Goal: Check status: Check status

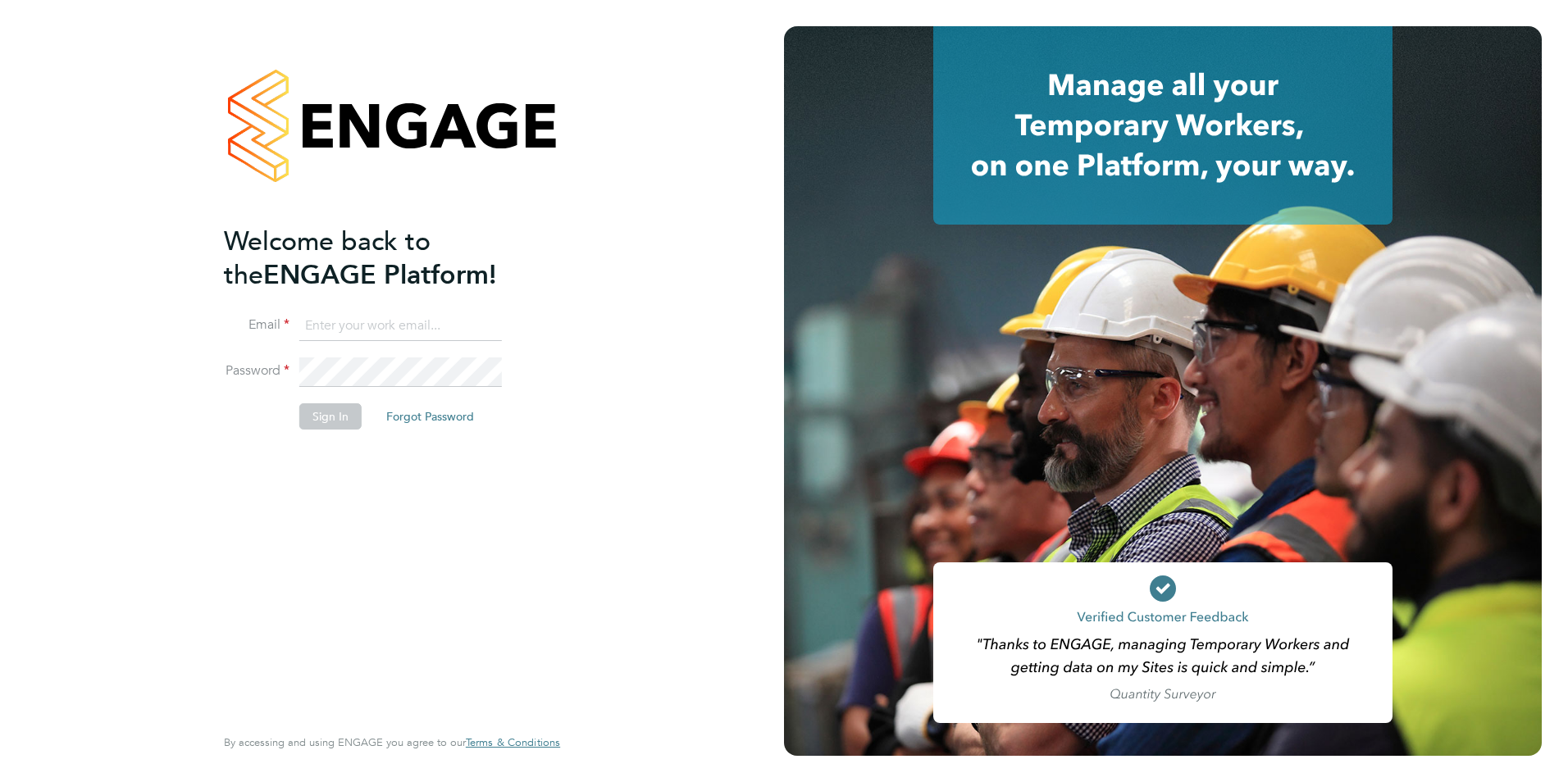
type input "shaun.white@linsco.com"
click at [320, 403] on button "Sign In" at bounding box center [330, 416] width 63 height 26
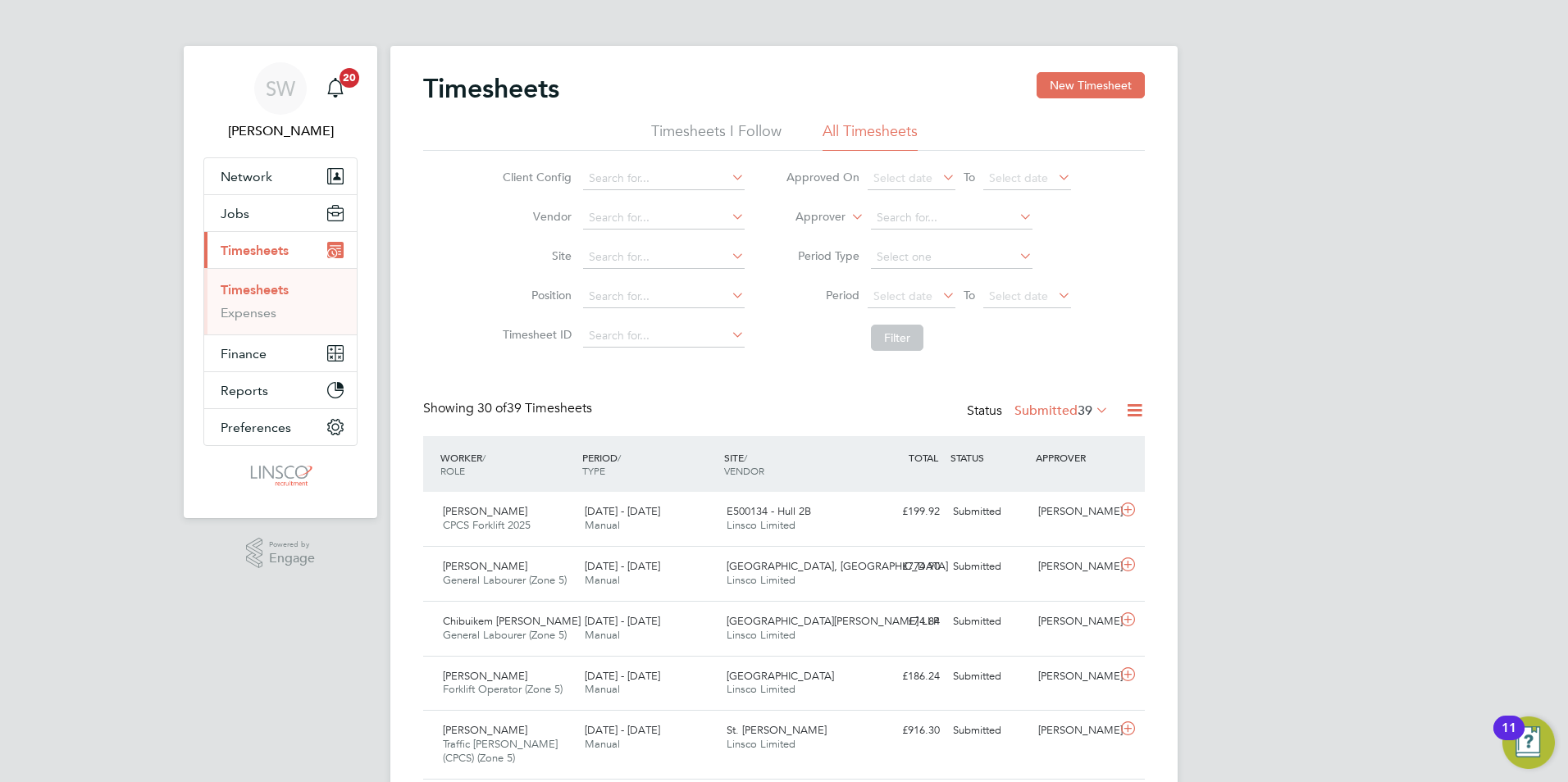
click at [1033, 406] on label "Submitted 39" at bounding box center [1061, 411] width 94 height 17
click at [1044, 503] on li "Approved" at bounding box center [1034, 508] width 75 height 23
click at [257, 295] on link "Timesheets" at bounding box center [255, 290] width 68 height 16
click at [1024, 424] on div "Showing 30 of 13552 Timesheets Status Approved 13552" at bounding box center [784, 417] width 721 height 36
click at [1026, 409] on label "Approved 13552" at bounding box center [1051, 411] width 114 height 17
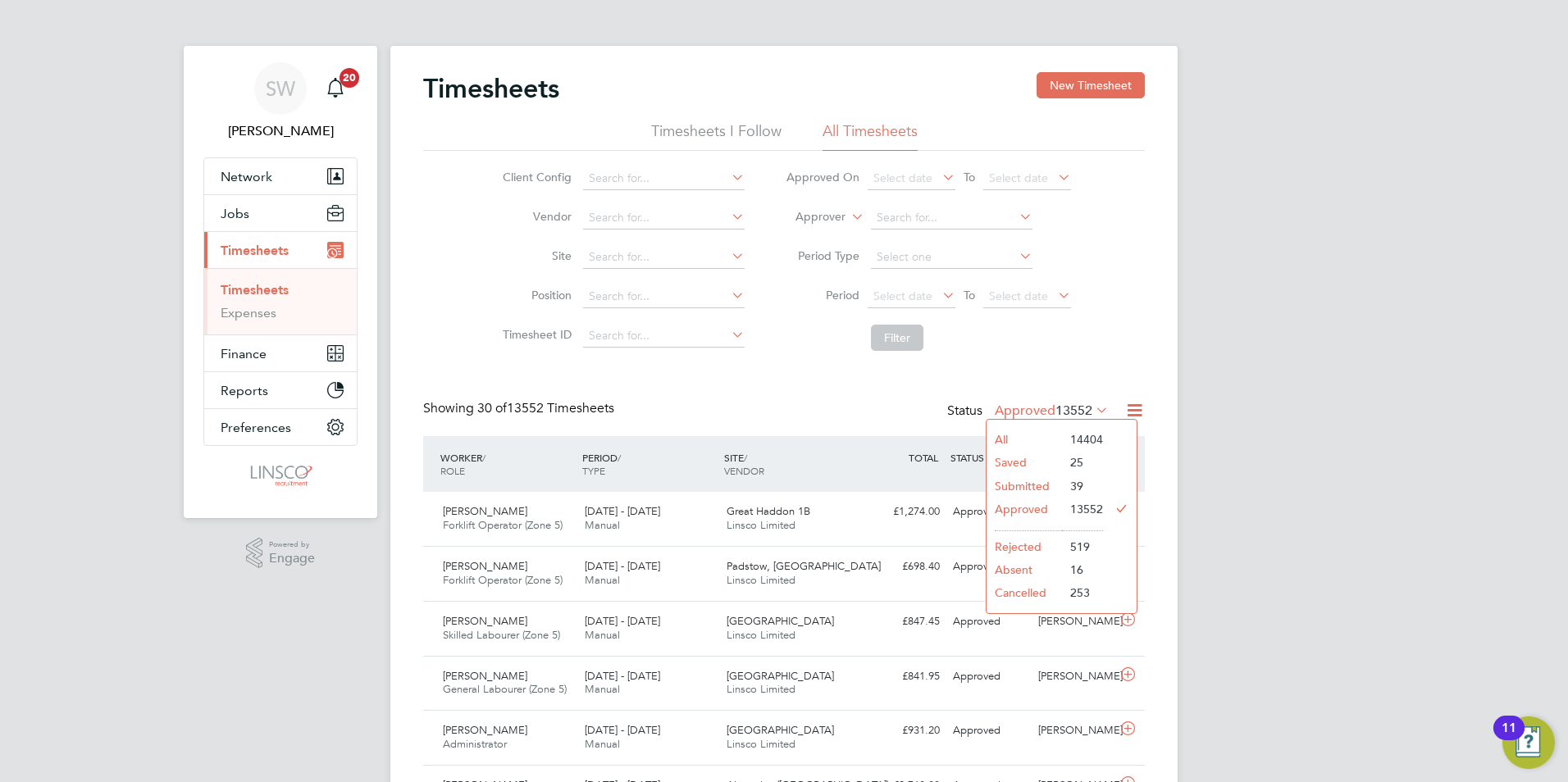
click at [1044, 487] on li "Submitted" at bounding box center [1024, 486] width 75 height 23
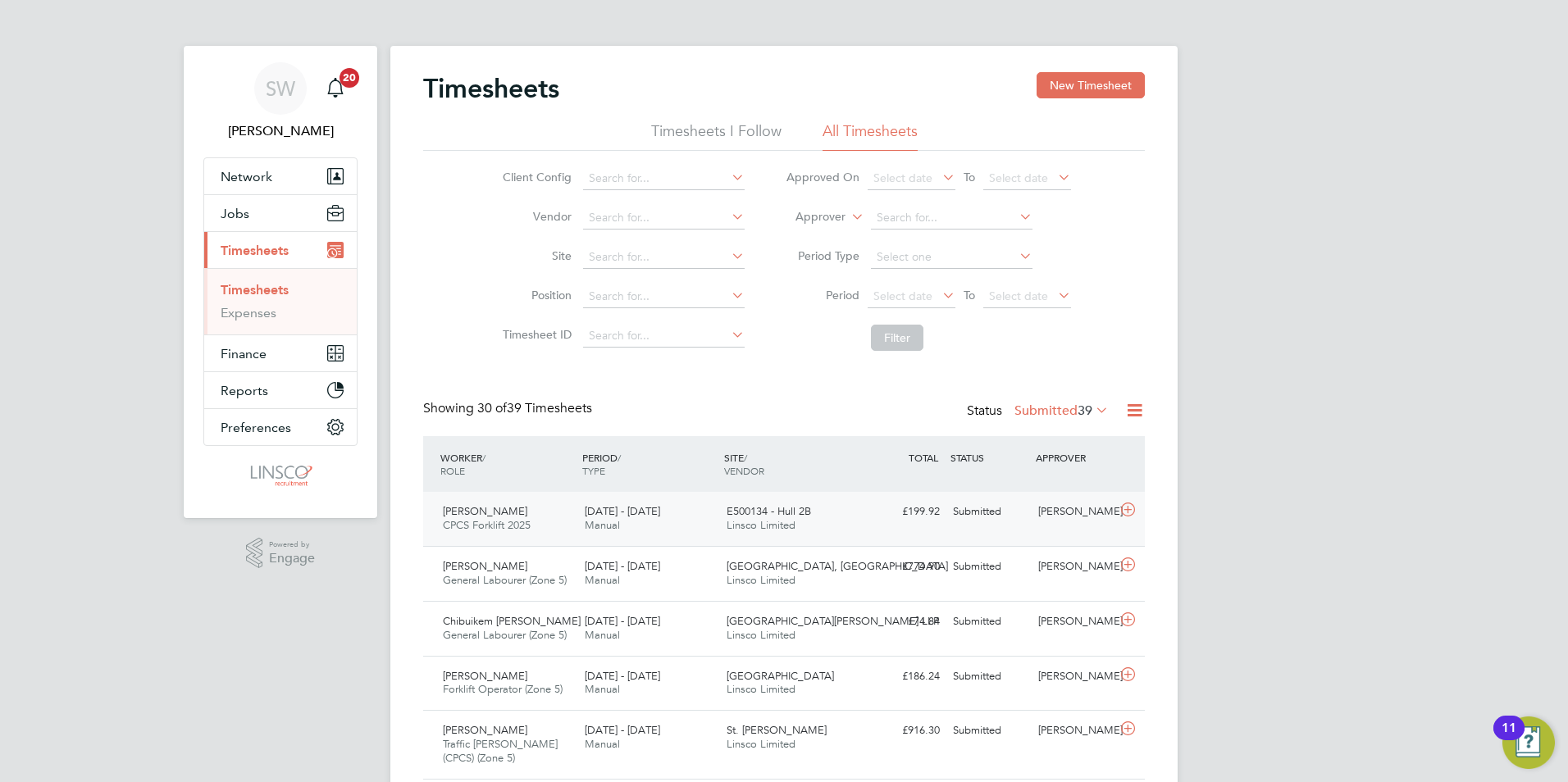
click at [743, 527] on span "Linsco Limited" at bounding box center [761, 525] width 68 height 14
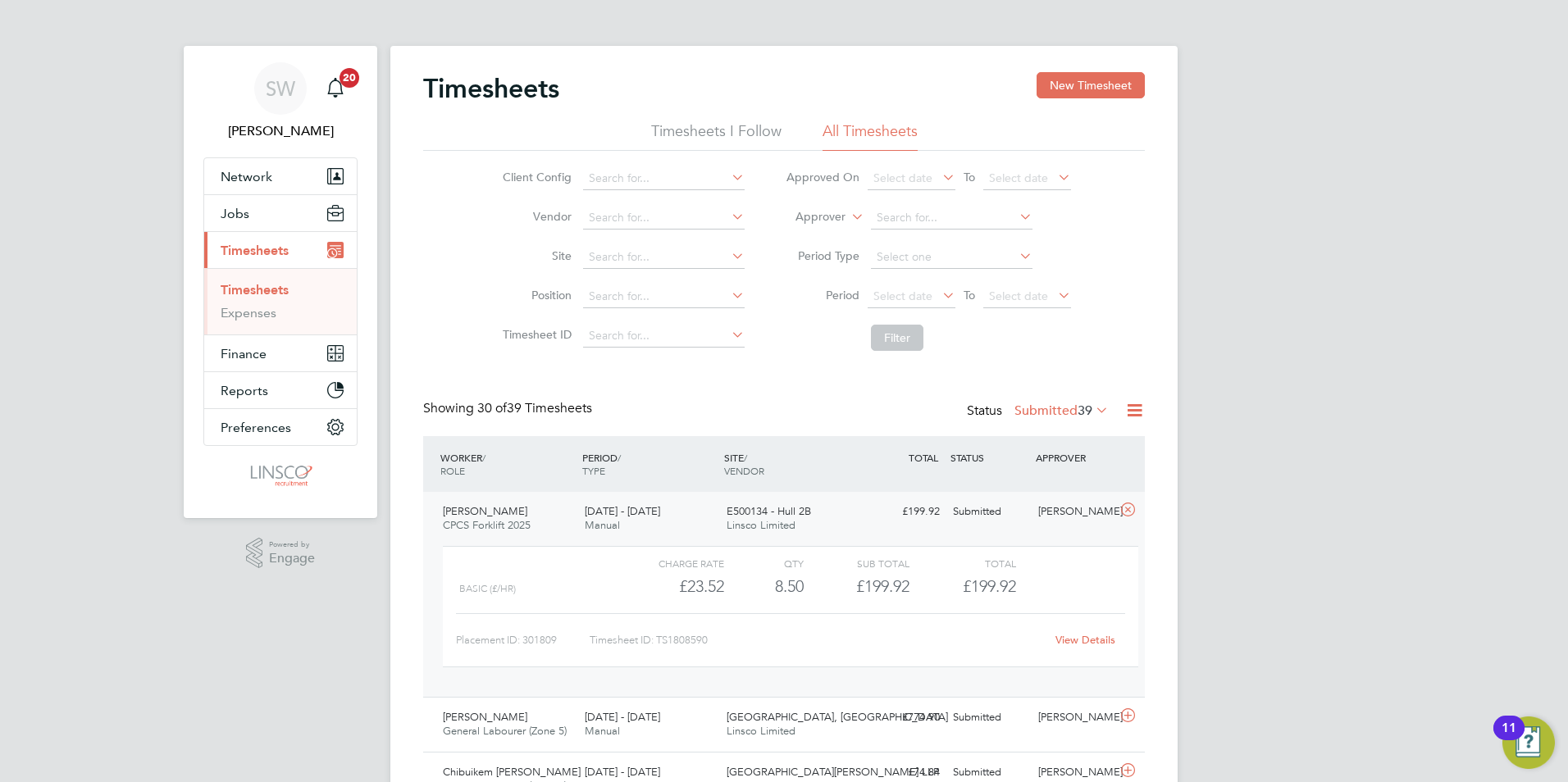
click at [1105, 642] on link "View Details" at bounding box center [1085, 639] width 60 height 14
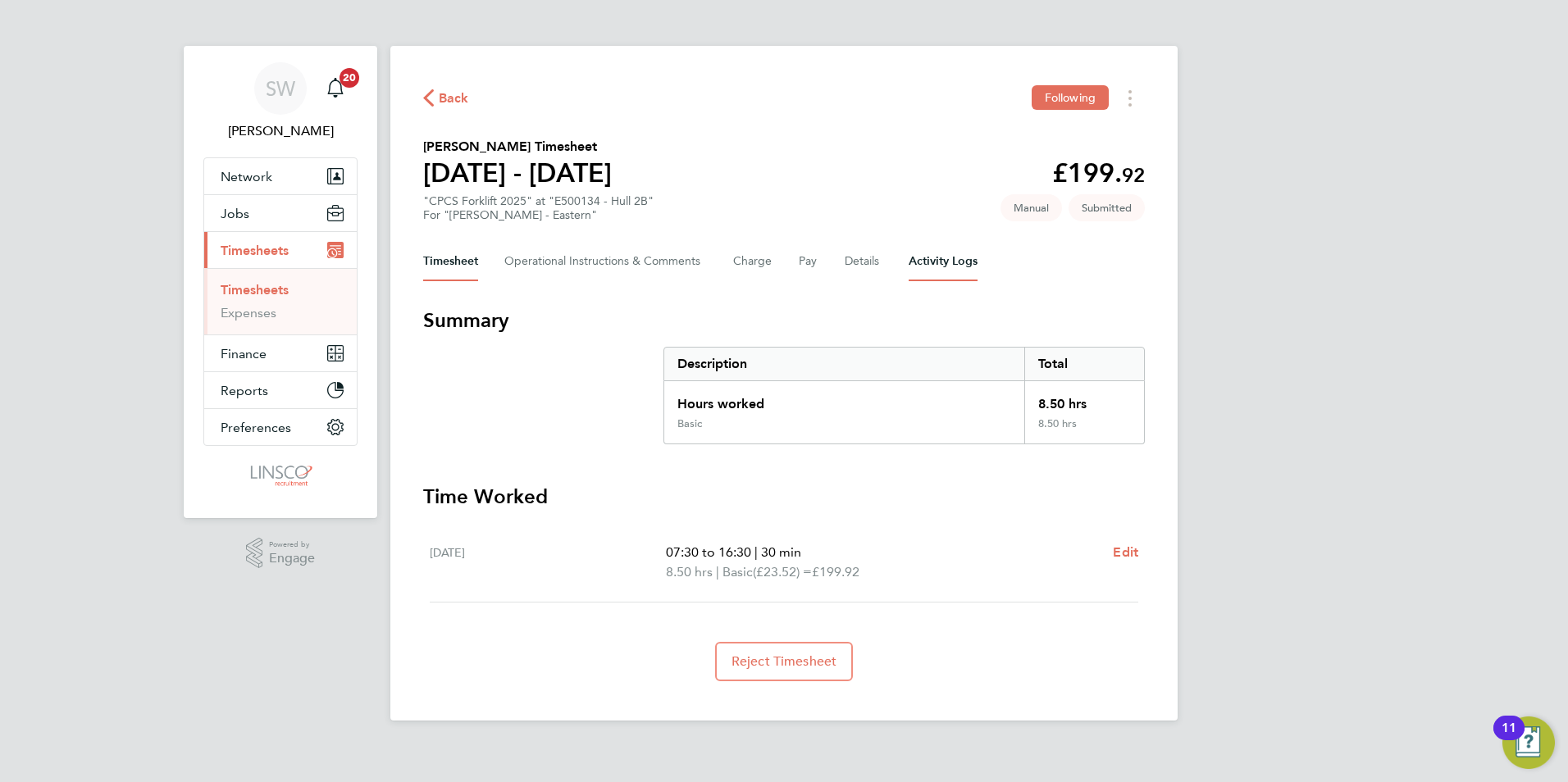
click at [935, 266] on Logs-tab "Activity Logs" at bounding box center [943, 261] width 68 height 39
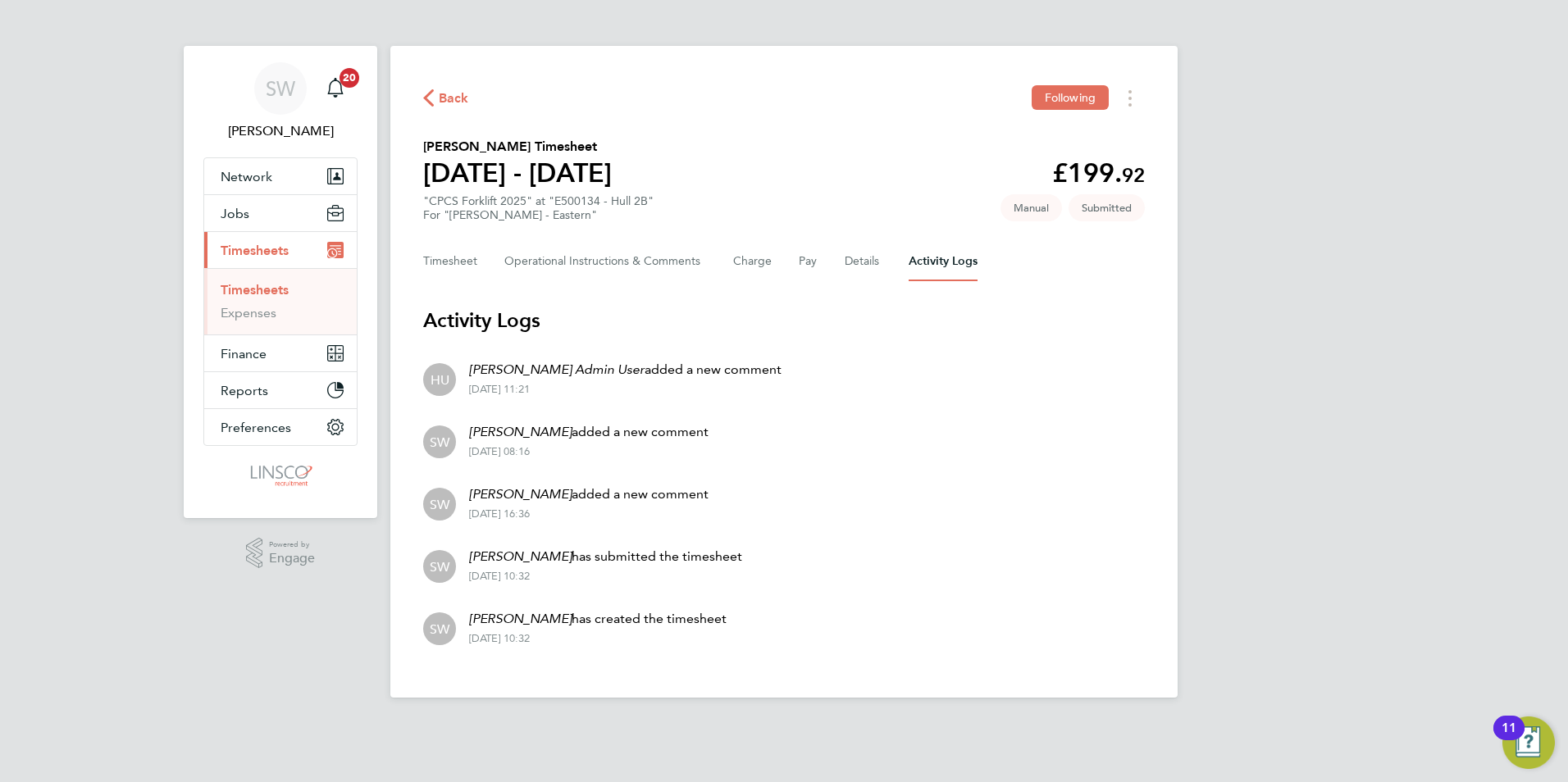
click at [574, 365] on p "Hays Admin User added a new comment" at bounding box center [625, 370] width 312 height 20
click at [636, 366] on p "Hays Admin User added a new comment" at bounding box center [625, 370] width 312 height 20
drag, startPoint x: 418, startPoint y: 370, endPoint x: 438, endPoint y: 375, distance: 20.6
click at [423, 371] on div "Back Following Glen Woodmansey's Timesheet 16 - 22 Aug 2025 £199. 92 "CPCS Fork…" at bounding box center [783, 371] width 787 height 652
click at [652, 256] on Comments-tab "Operational Instructions & Comments" at bounding box center [605, 261] width 203 height 39
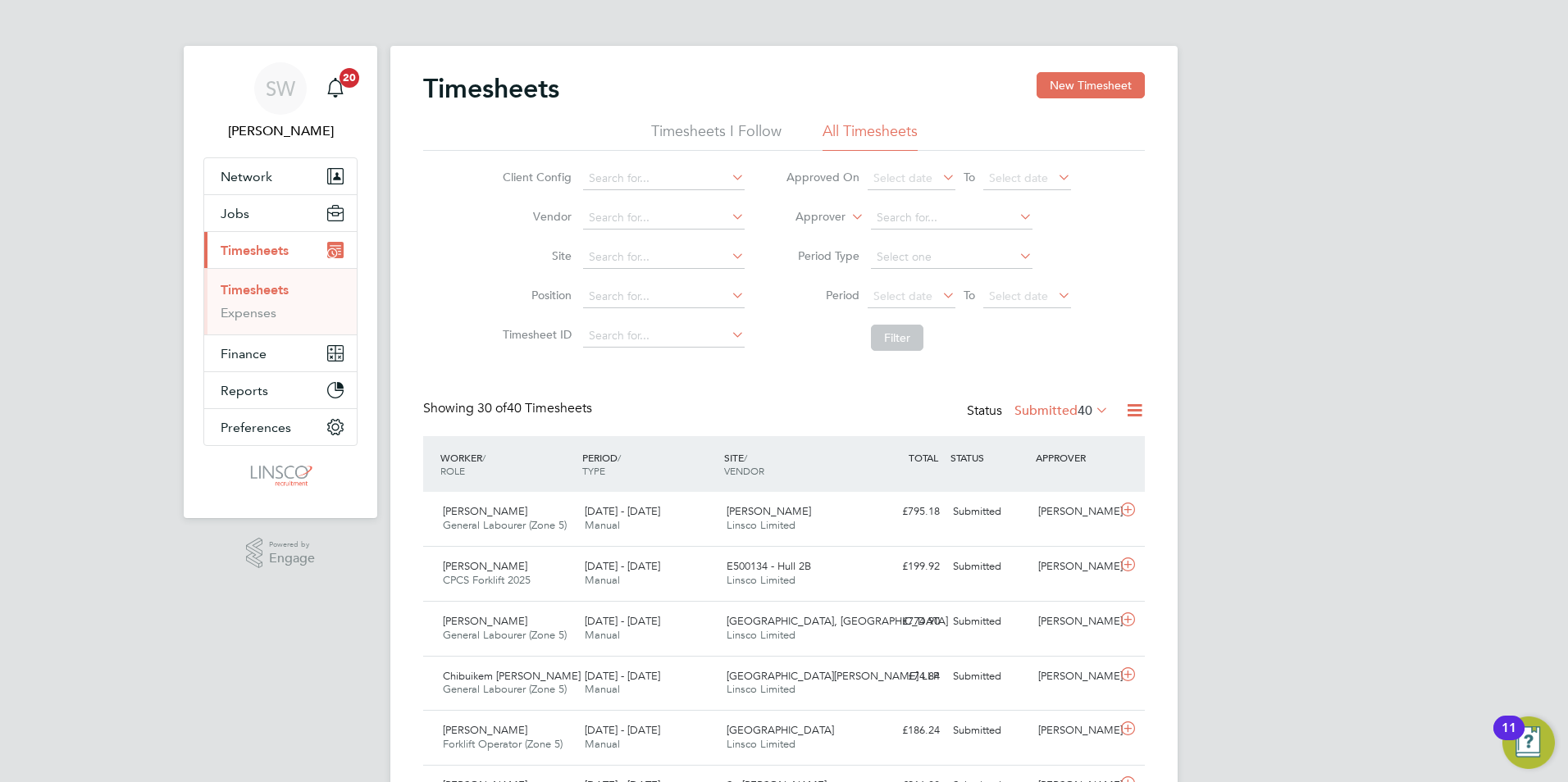
click at [1030, 406] on label "Submitted 40" at bounding box center [1061, 411] width 94 height 17
click at [879, 570] on div "£199.92 Submitted" at bounding box center [903, 567] width 85 height 27
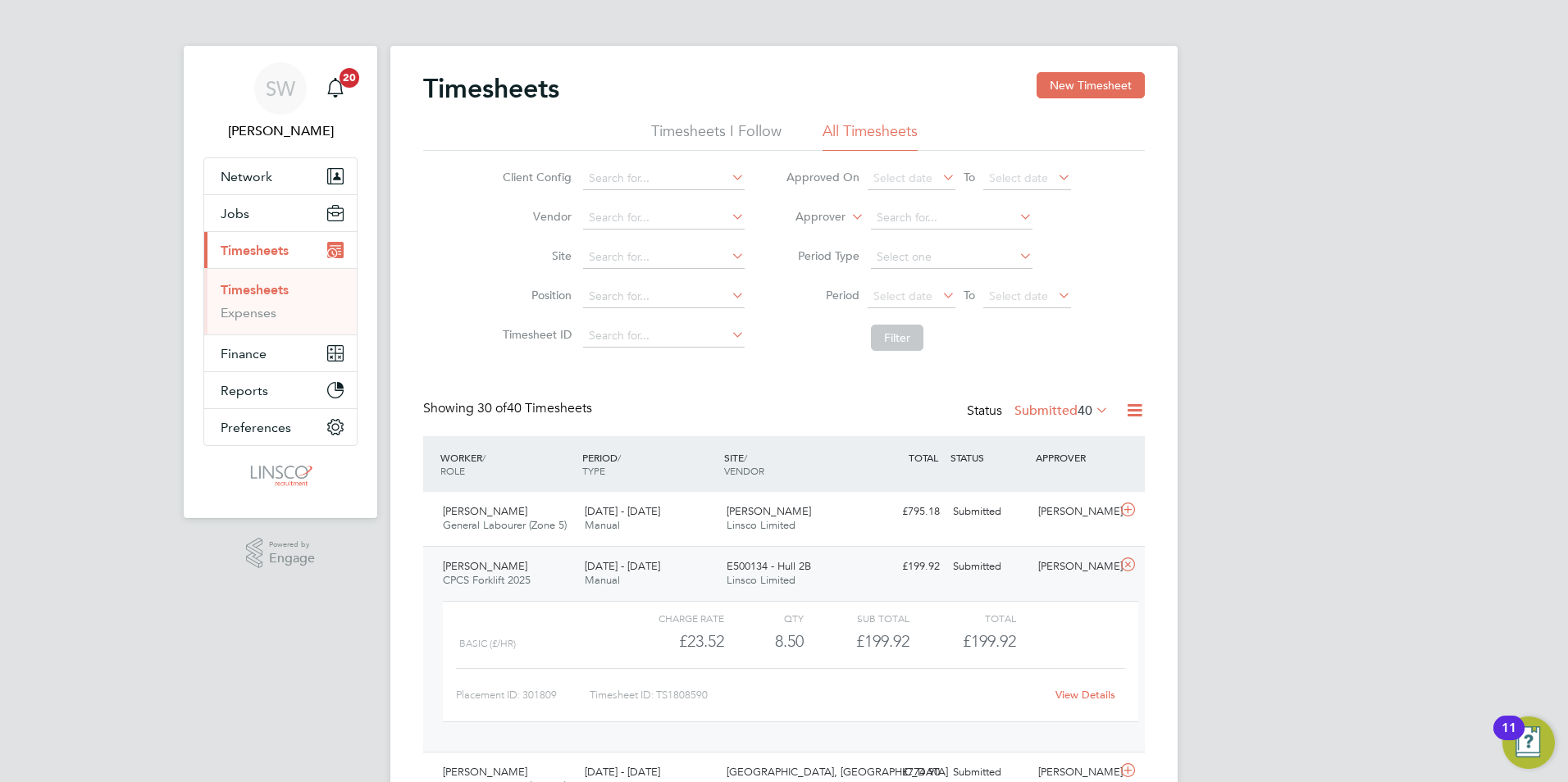
click at [1073, 695] on link "View Details" at bounding box center [1085, 694] width 60 height 14
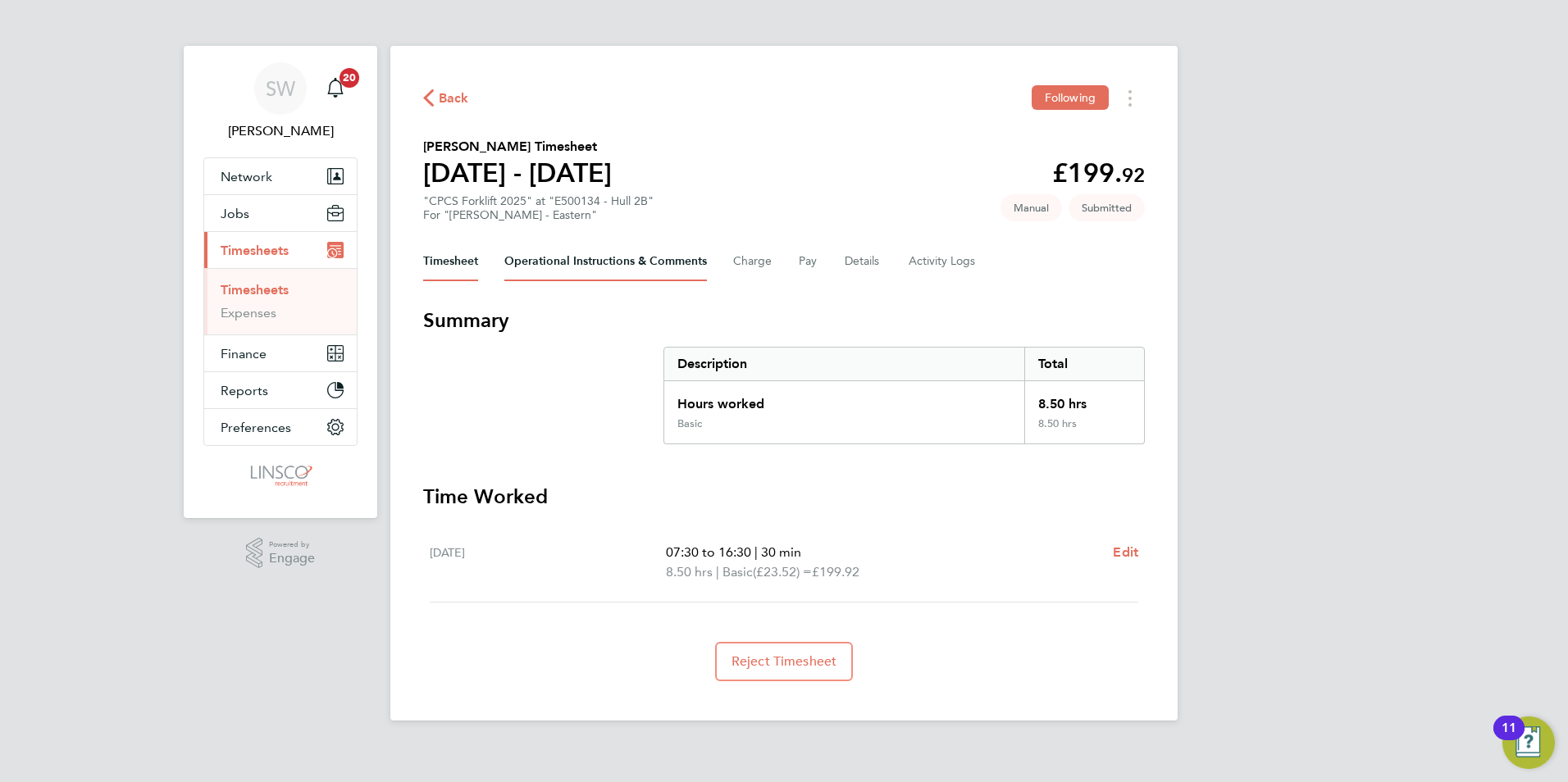
click at [658, 267] on Comments-tab "Operational Instructions & Comments" at bounding box center [605, 261] width 203 height 39
